Goal: Task Accomplishment & Management: Manage account settings

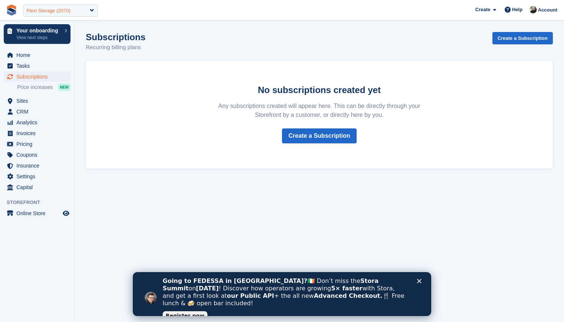
click at [67, 12] on div "Flexi Storage (2070)" at bounding box center [48, 10] width 44 height 7
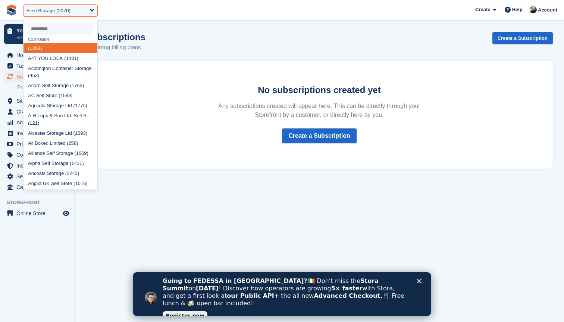
click at [62, 28] on input "select-one" at bounding box center [60, 28] width 65 height 11
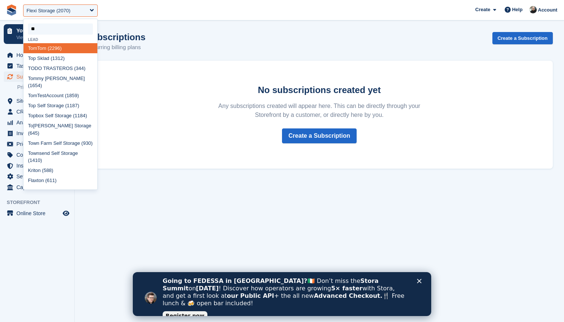
type input "***"
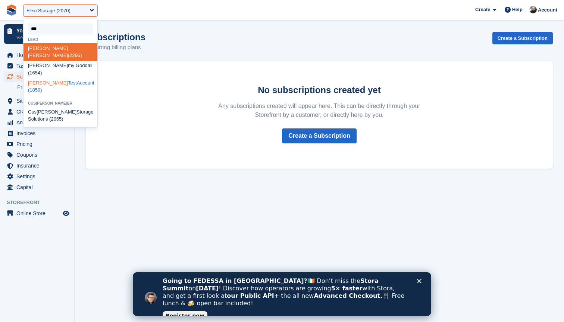
click at [46, 78] on div "Tom TestAccount (1859)" at bounding box center [60, 87] width 74 height 18
select select "****"
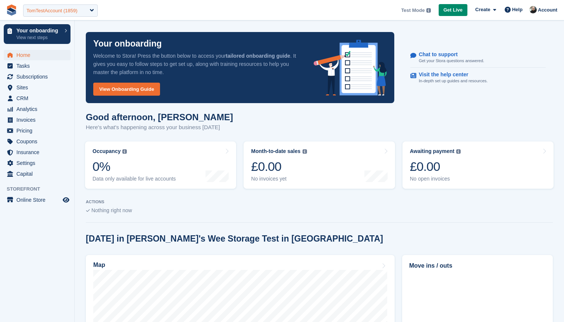
click at [49, 11] on div "TomTestAccount (1859)" at bounding box center [51, 10] width 51 height 7
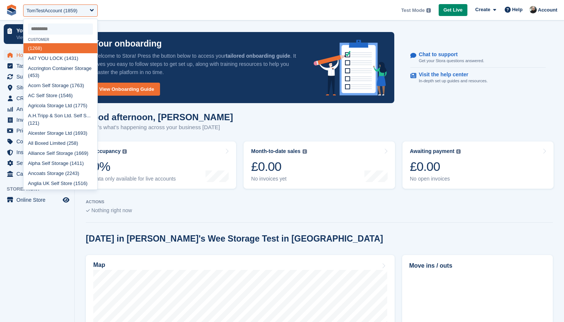
click at [50, 27] on input "select-one" at bounding box center [60, 28] width 65 height 11
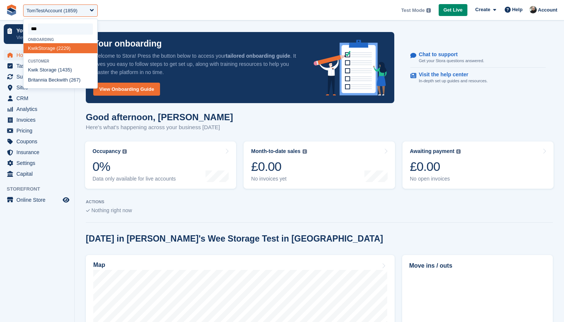
type input "****"
click at [45, 46] on div "Kwik Storage (2229)" at bounding box center [60, 48] width 74 height 10
select select "****"
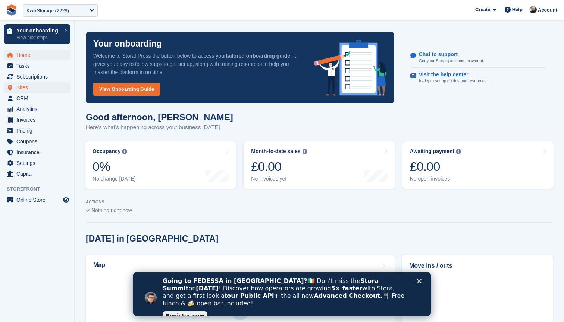
click at [29, 87] on span "Sites" at bounding box center [38, 87] width 45 height 10
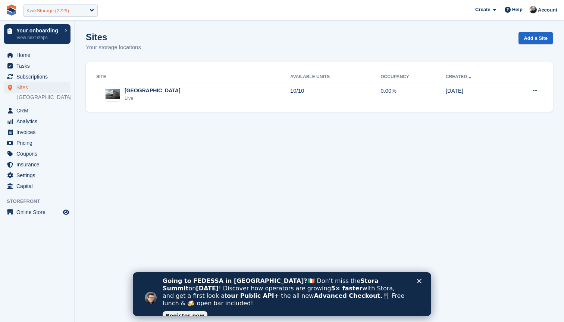
click at [63, 10] on div "KwikStorage (2229)" at bounding box center [47, 10] width 42 height 7
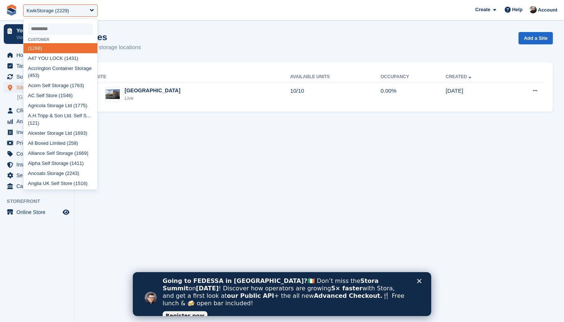
click at [52, 30] on input "select-one" at bounding box center [60, 28] width 65 height 11
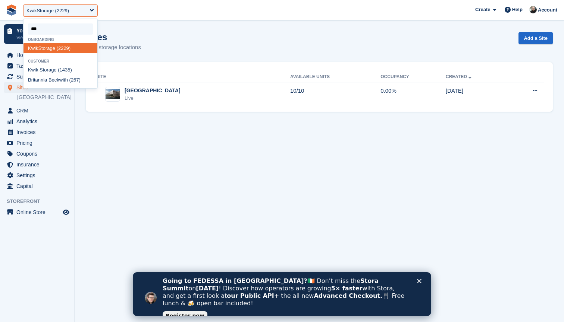
type input "****"
click at [51, 68] on div "Kwik Storage (1435)" at bounding box center [60, 70] width 74 height 10
select select "****"
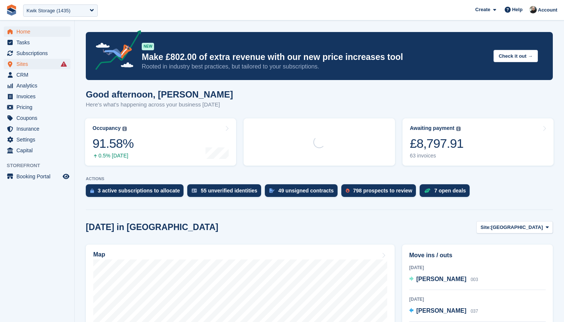
click at [27, 64] on span "Sites" at bounding box center [38, 64] width 45 height 10
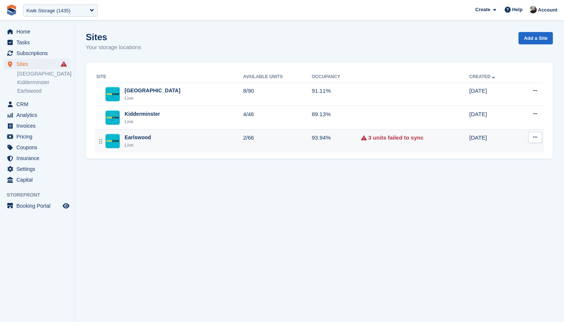
click at [329, 144] on td "93.94%" at bounding box center [336, 141] width 49 height 23
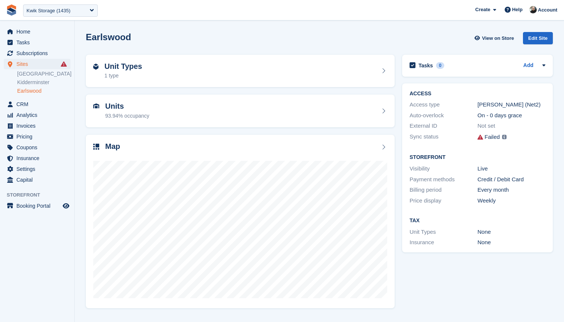
click at [35, 91] on link "Earlswood" at bounding box center [43, 91] width 53 height 7
click at [170, 110] on div "Units 93.94% occupancy" at bounding box center [240, 111] width 294 height 18
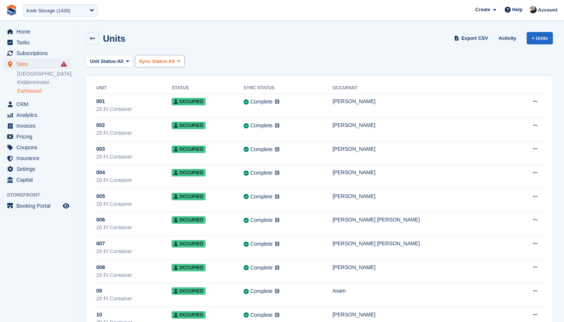
click at [164, 64] on span "Sync Status:" at bounding box center [153, 61] width 29 height 7
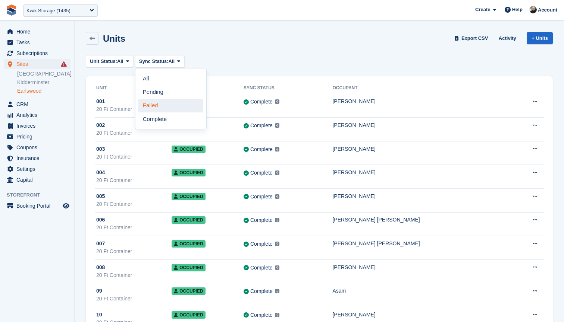
click at [158, 103] on link "Failed" at bounding box center [170, 105] width 65 height 13
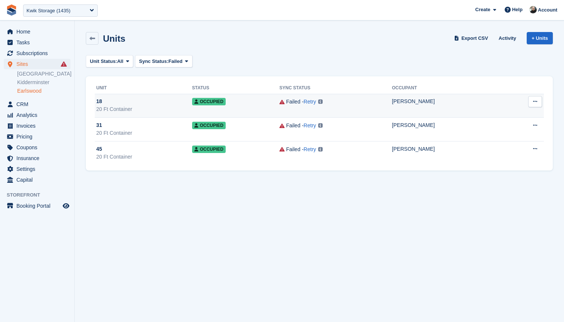
click at [414, 109] on td "Kostas Moustakas" at bounding box center [447, 106] width 111 height 24
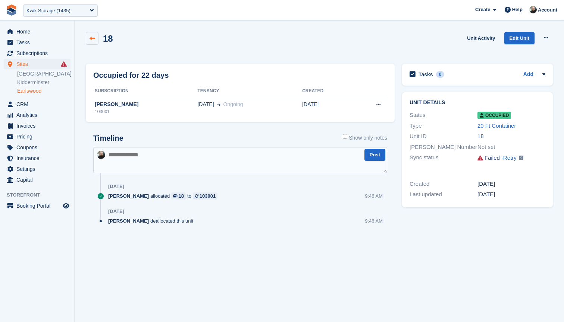
click at [97, 38] on link at bounding box center [92, 38] width 13 height 13
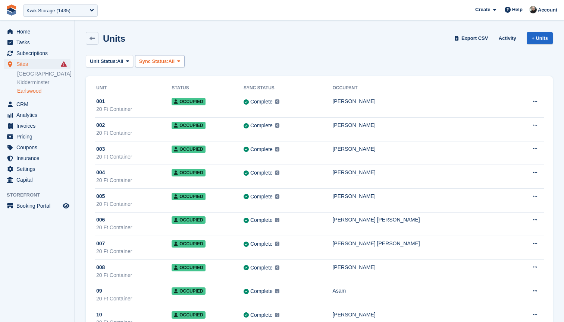
click at [171, 65] on button "Sync Status: All" at bounding box center [160, 61] width 50 height 12
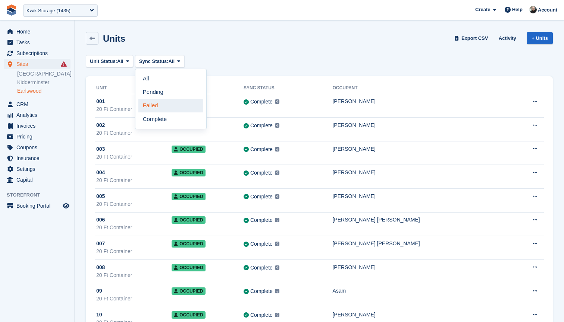
click at [161, 106] on link "Failed" at bounding box center [170, 105] width 65 height 13
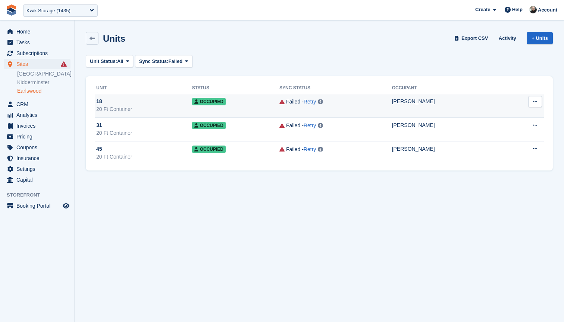
click at [369, 107] on td "Failed - Retry Failed to sync customer with Paxton (Net2) Learn more →" at bounding box center [335, 106] width 113 height 24
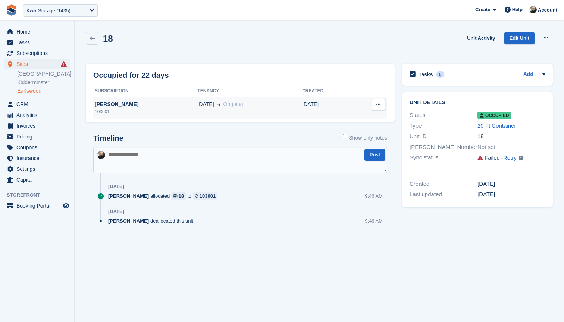
click at [173, 104] on div "[PERSON_NAME]" at bounding box center [145, 105] width 104 height 8
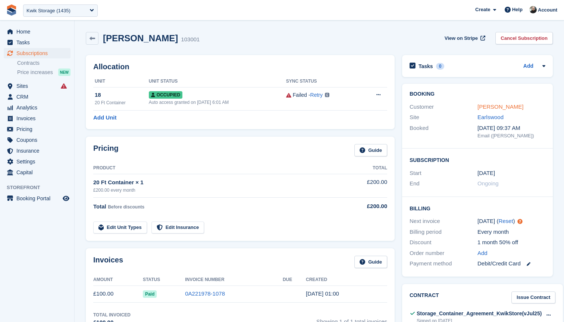
click at [498, 108] on link "[PERSON_NAME]" at bounding box center [500, 107] width 46 height 6
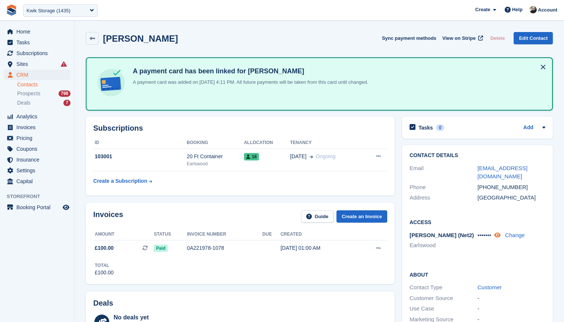
click at [500, 233] on icon at bounding box center [497, 236] width 6 height 6
click at [92, 37] on icon at bounding box center [92, 39] width 6 height 6
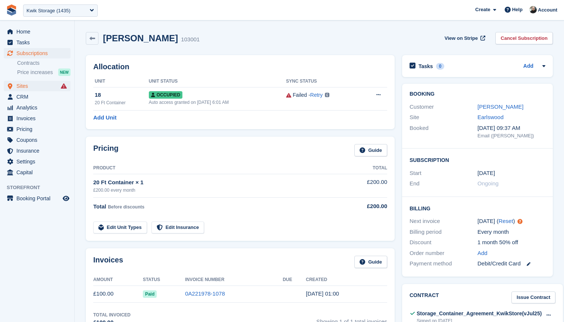
click at [34, 87] on span "Sites" at bounding box center [38, 86] width 45 height 10
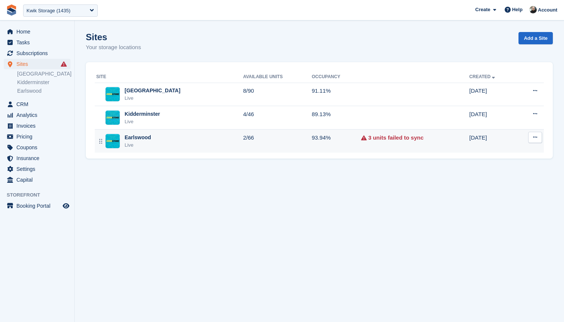
click at [243, 136] on td "2/66" at bounding box center [277, 141] width 69 height 23
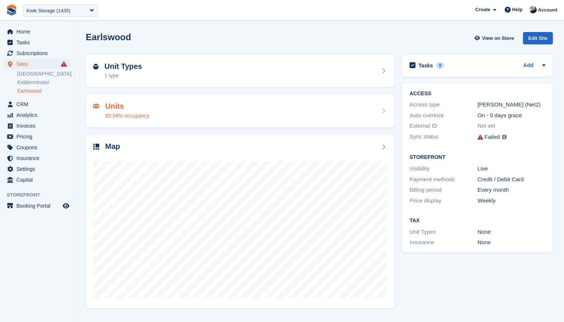
click at [226, 105] on div "Units 93.94% occupancy" at bounding box center [240, 111] width 294 height 18
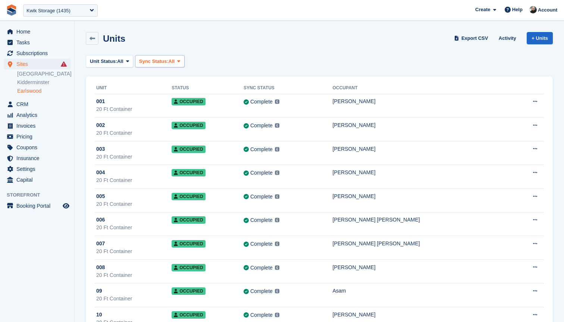
click at [169, 61] on span "Sync Status:" at bounding box center [153, 61] width 29 height 7
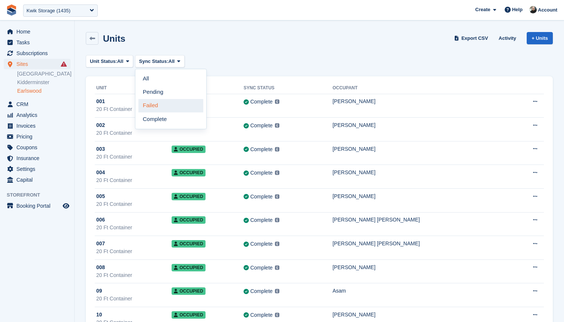
click at [158, 106] on link "Failed" at bounding box center [170, 105] width 65 height 13
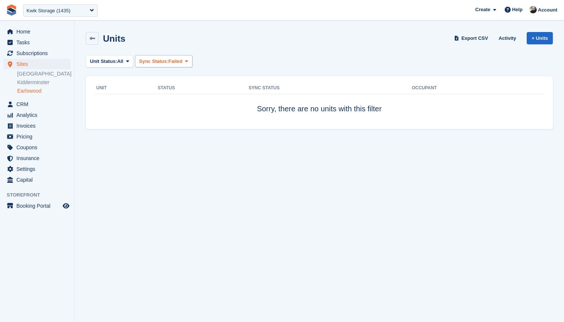
click at [167, 63] on span "Sync Status:" at bounding box center [153, 61] width 29 height 7
click at [158, 78] on link "All" at bounding box center [170, 78] width 65 height 13
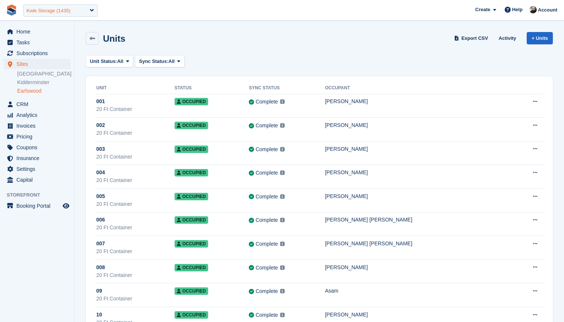
click at [57, 9] on div "Kwik Storage (1435)" at bounding box center [48, 10] width 44 height 7
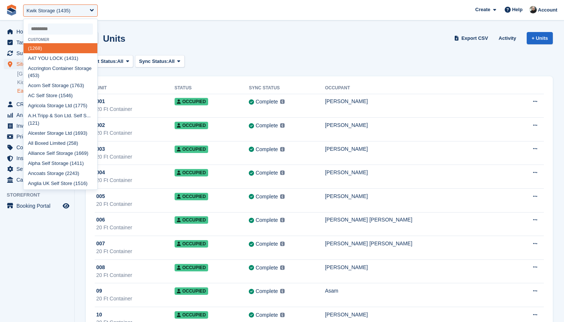
click at [61, 24] on input "select-one" at bounding box center [60, 28] width 65 height 11
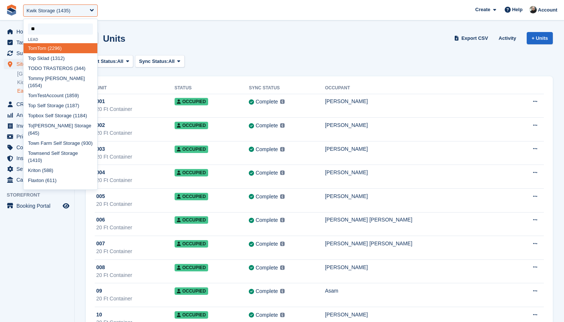
type input "***"
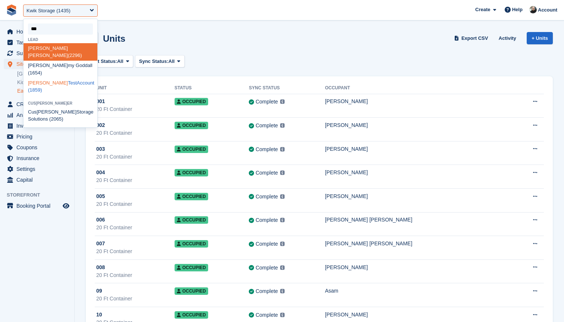
click at [47, 78] on div "Tom TestAccount (1859)" at bounding box center [60, 87] width 74 height 18
select select "****"
